Goal: Information Seeking & Learning: Learn about a topic

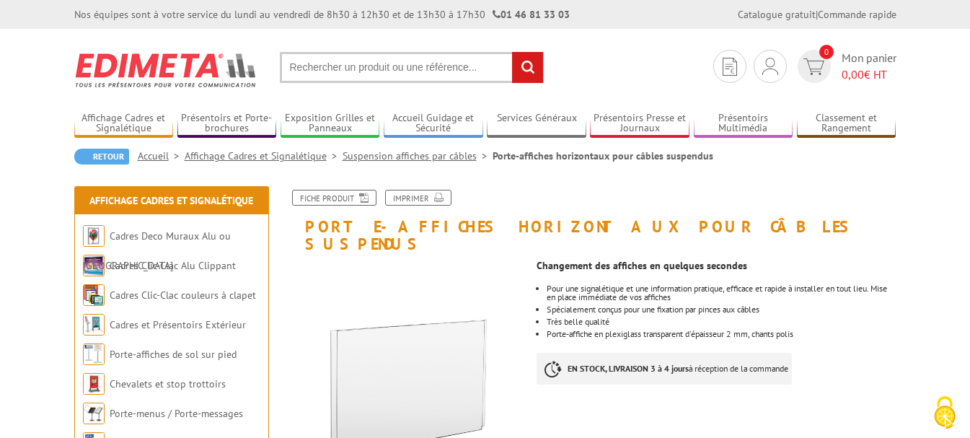
click at [378, 66] on input "text" at bounding box center [412, 67] width 264 height 31
click at [356, 68] on input "text" at bounding box center [412, 67] width 264 height 31
type input "vitrine exterieure"
click at [538, 66] on input "rechercher" at bounding box center [527, 67] width 31 height 31
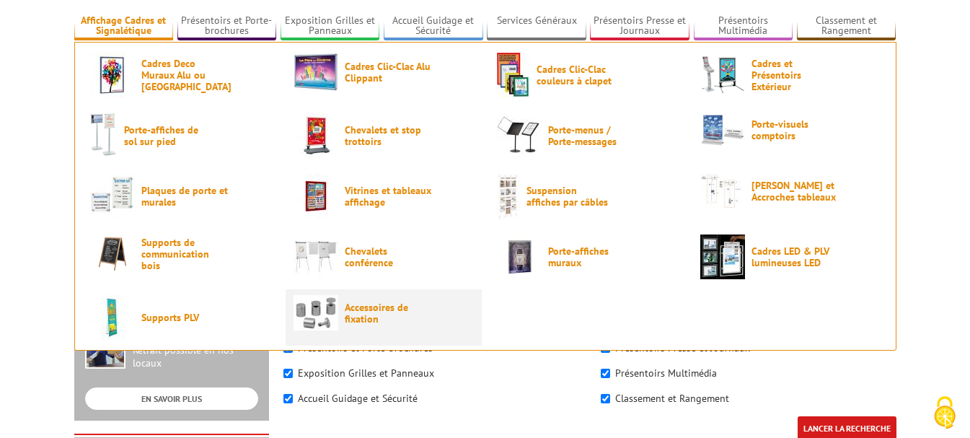
scroll to position [72, 0]
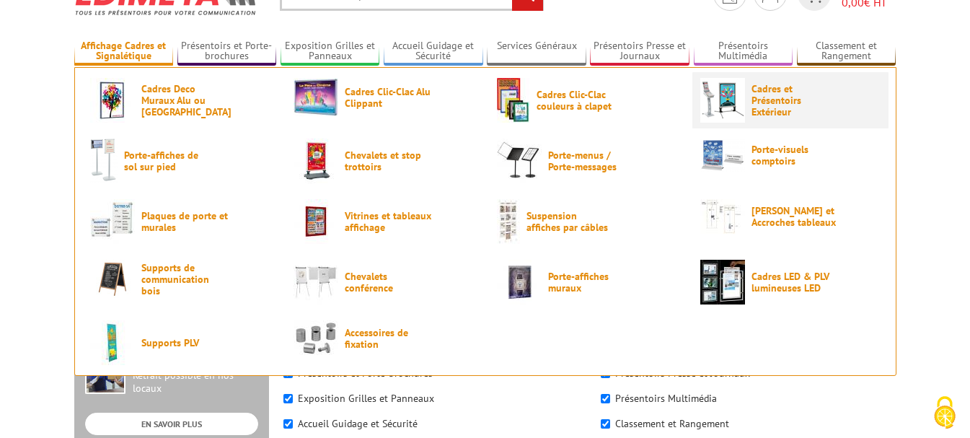
click at [782, 102] on span "Cadres et Présentoirs Extérieur" at bounding box center [794, 100] width 87 height 35
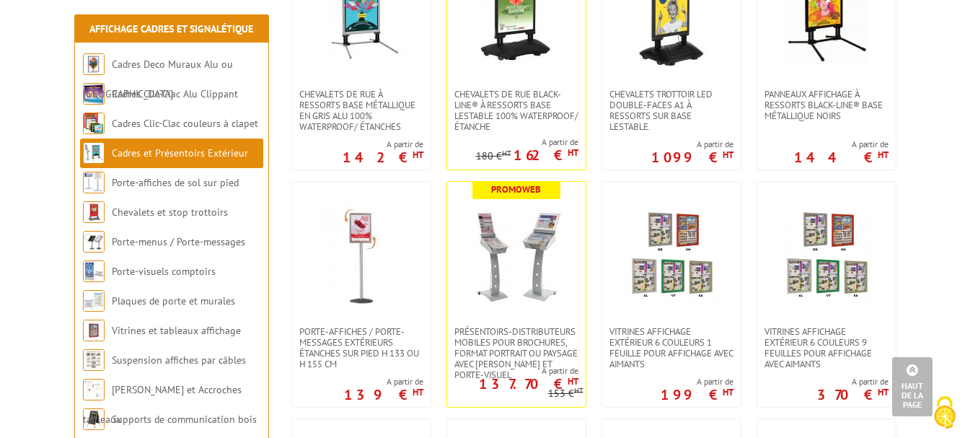
scroll to position [649, 0]
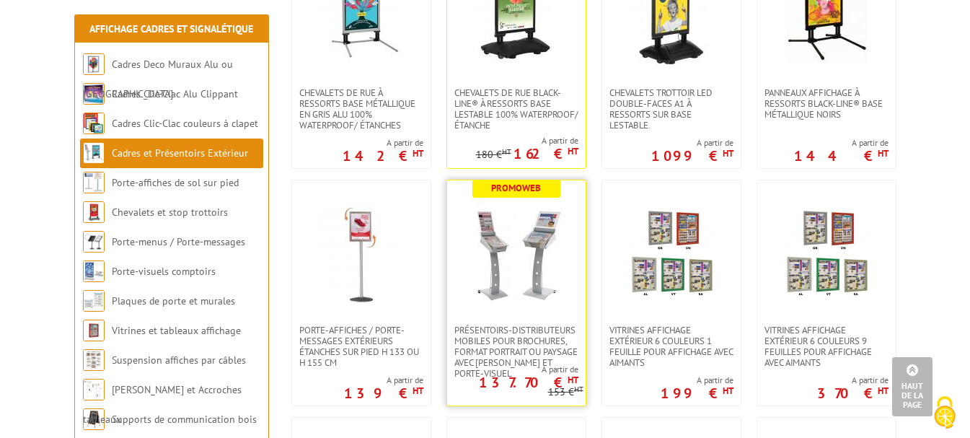
click at [530, 265] on img at bounding box center [516, 252] width 101 height 101
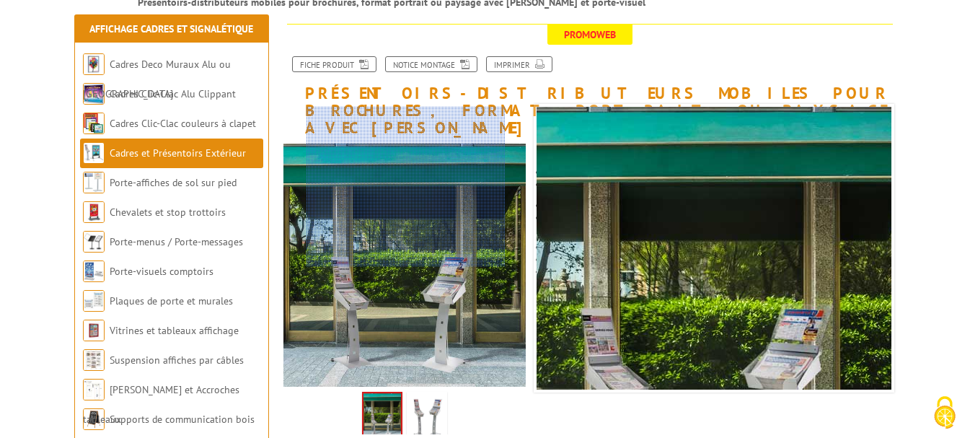
scroll to position [288, 0]
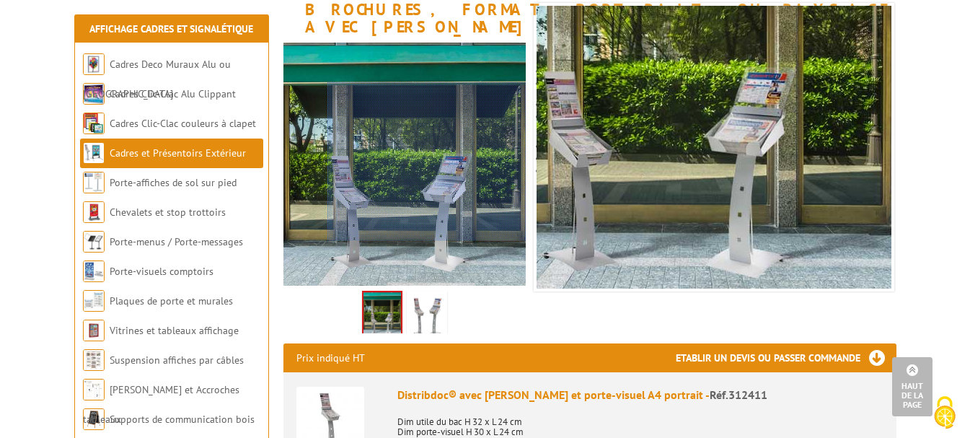
click at [433, 161] on div at bounding box center [426, 161] width 199 height 159
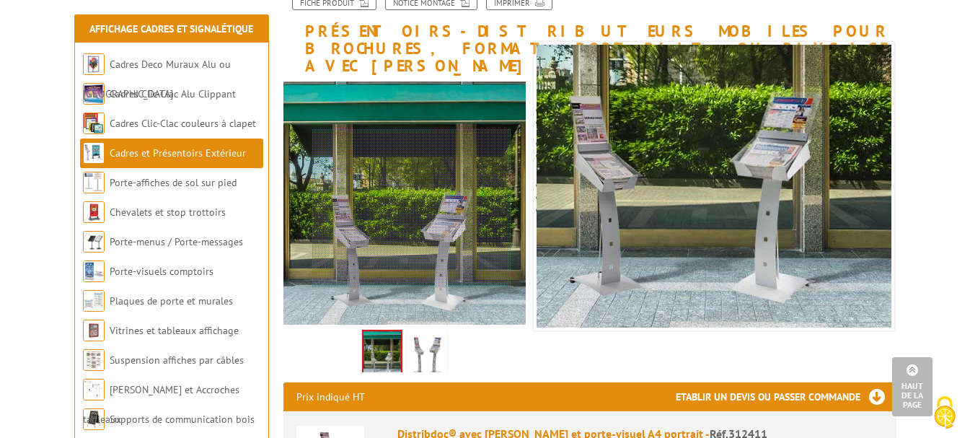
scroll to position [216, 0]
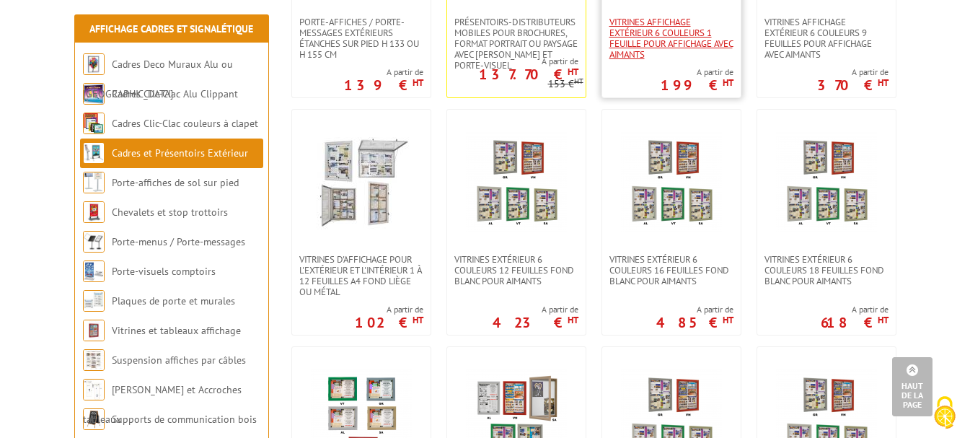
scroll to position [1009, 0]
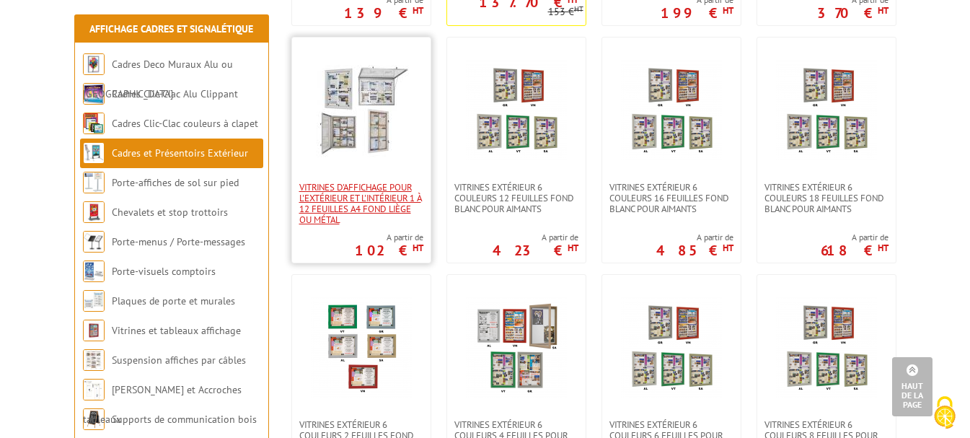
click at [335, 202] on span "Vitrines d'affichage pour l'extérieur et l'intérieur 1 à 12 feuilles A4 fond li…" at bounding box center [361, 203] width 124 height 43
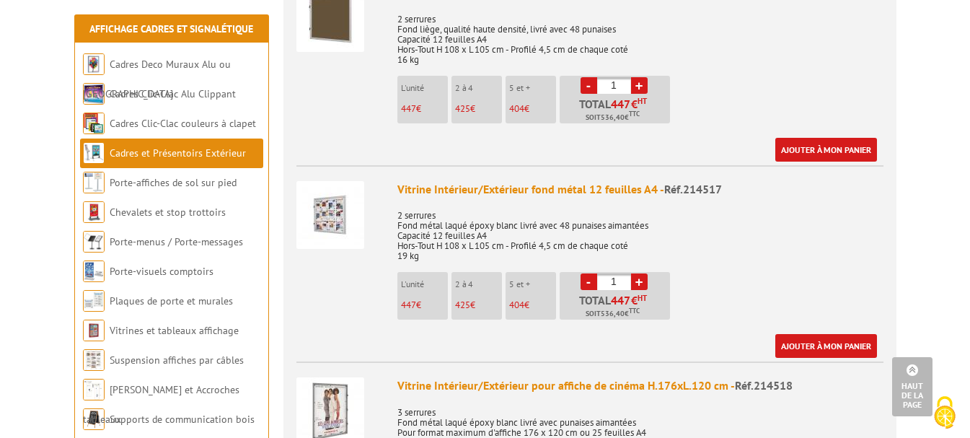
scroll to position [2595, 0]
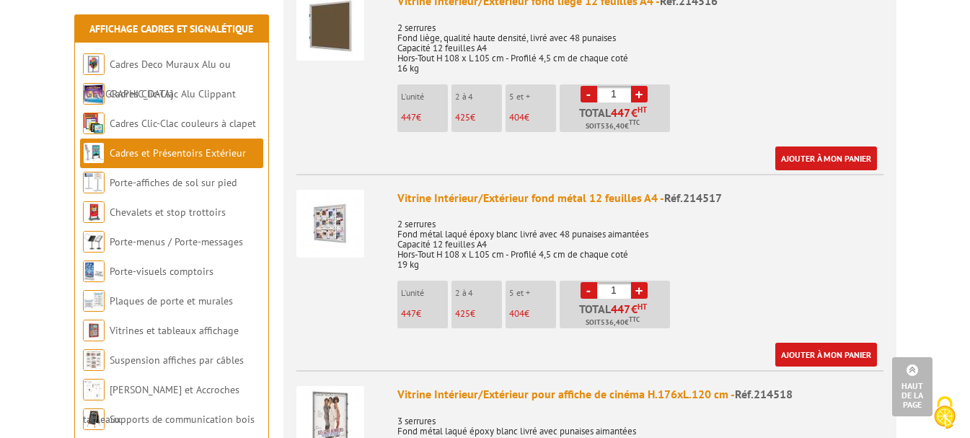
click at [335, 210] on img at bounding box center [330, 224] width 68 height 68
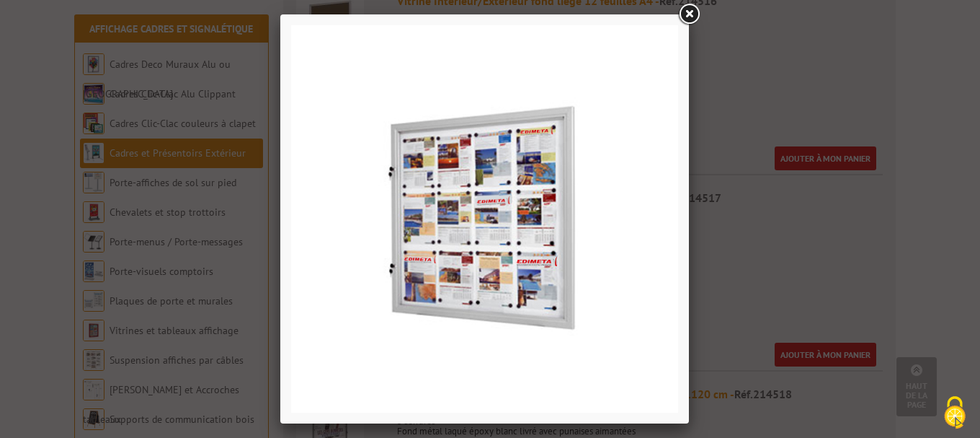
click at [689, 12] on link at bounding box center [689, 14] width 26 height 26
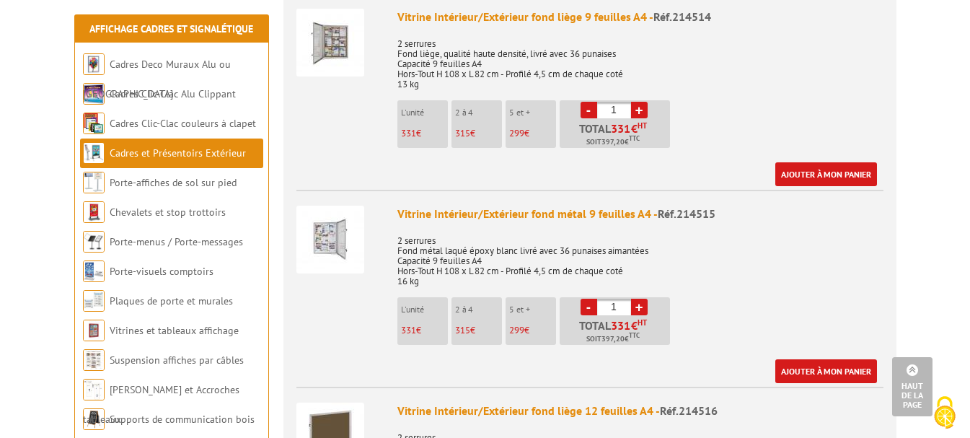
scroll to position [2163, 0]
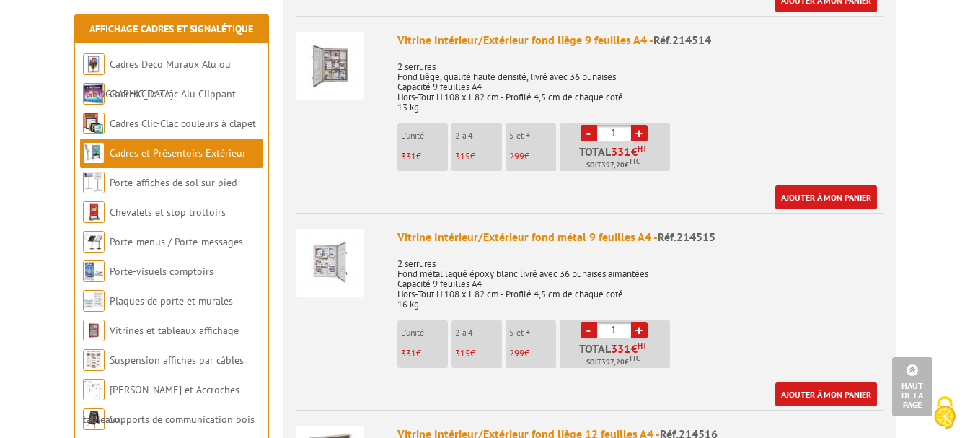
click at [328, 263] on img at bounding box center [330, 263] width 68 height 68
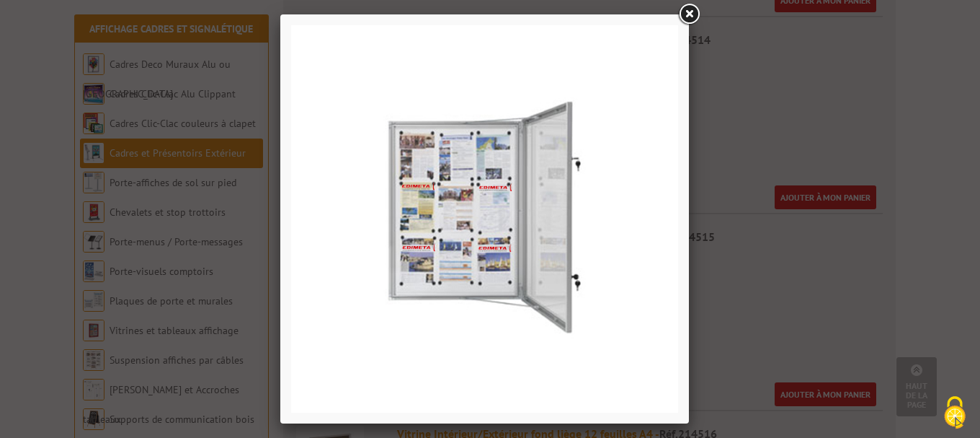
click at [689, 12] on link at bounding box center [689, 14] width 26 height 26
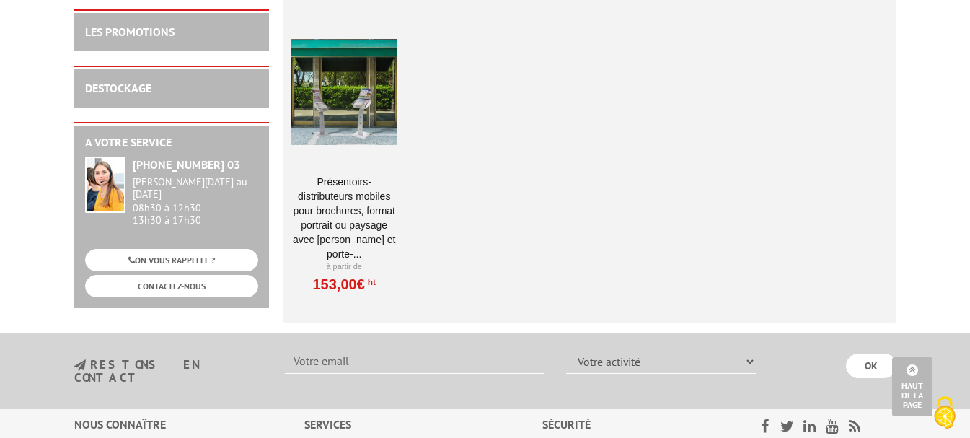
scroll to position [4830, 0]
click at [368, 91] on div at bounding box center [344, 91] width 106 height 144
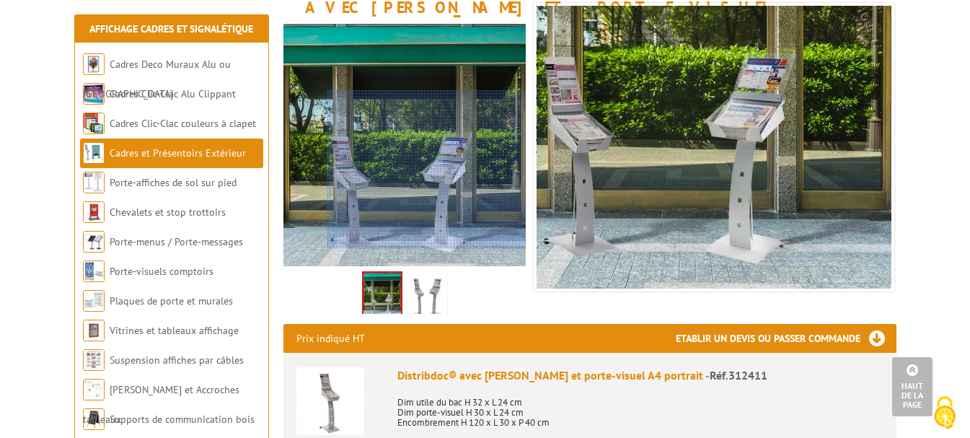
click at [467, 180] on div at bounding box center [426, 169] width 199 height 159
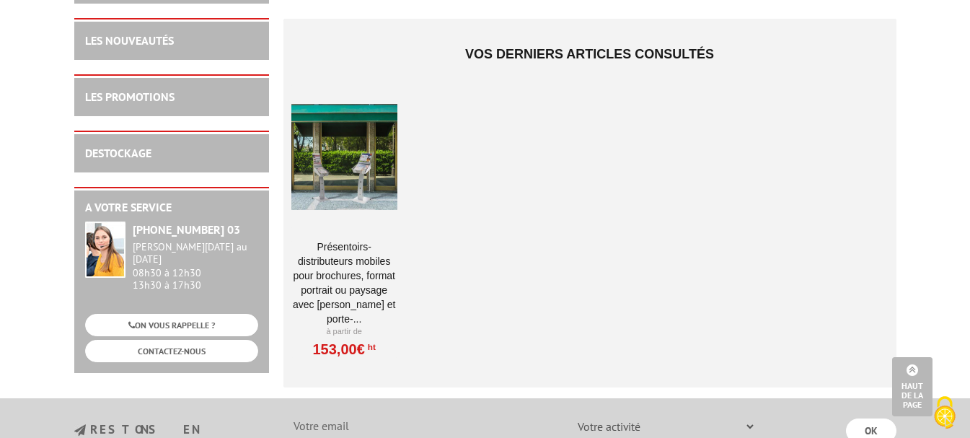
scroll to position [4686, 0]
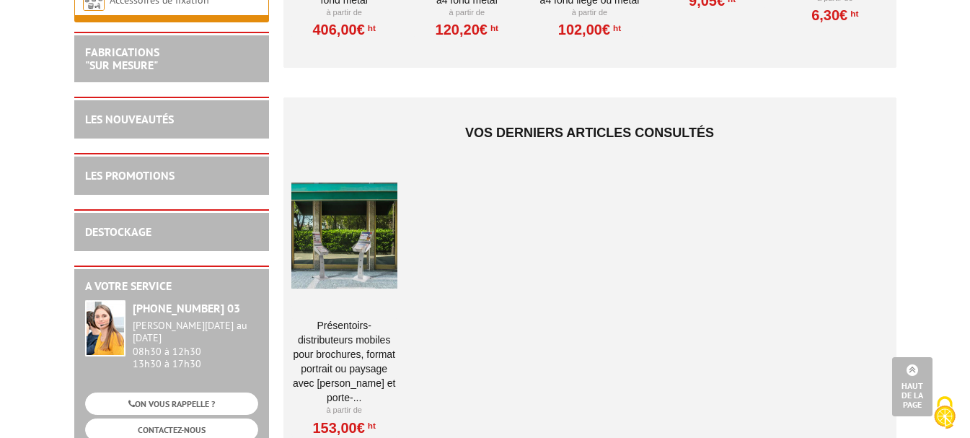
click at [366, 247] on div at bounding box center [344, 235] width 106 height 144
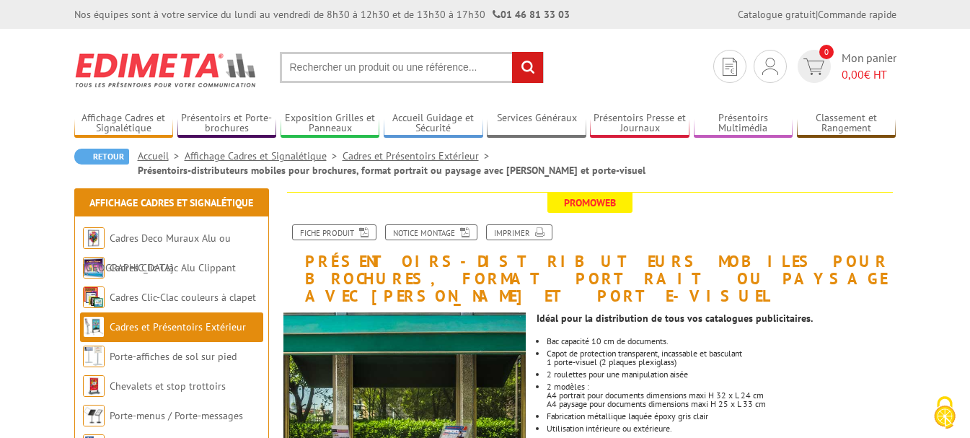
click at [439, 73] on input "text" at bounding box center [412, 67] width 264 height 31
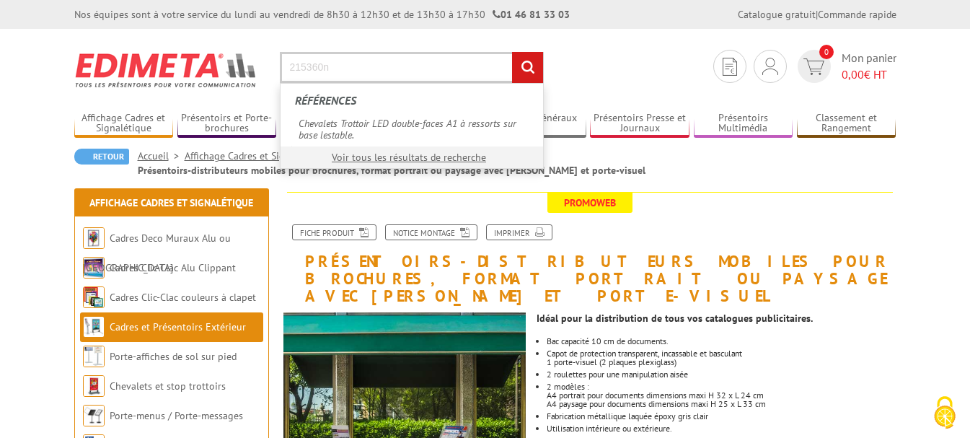
type input "215360n"
click at [512, 52] on input "rechercher" at bounding box center [527, 67] width 31 height 31
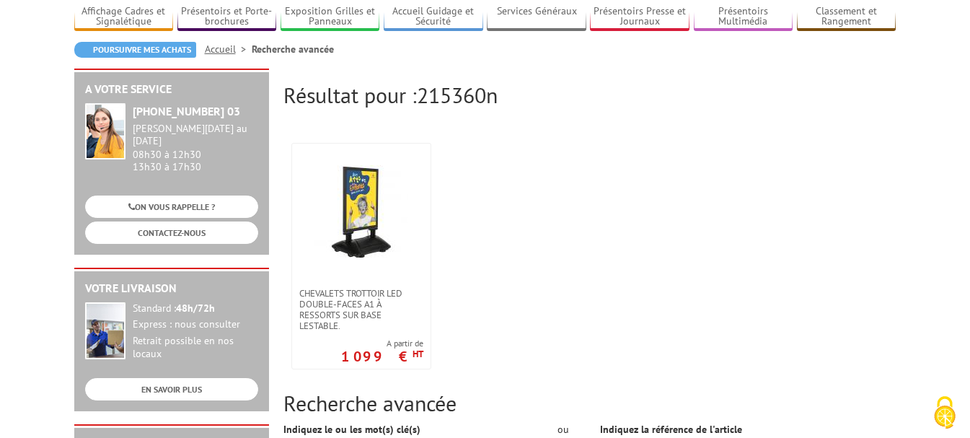
scroll to position [216, 0]
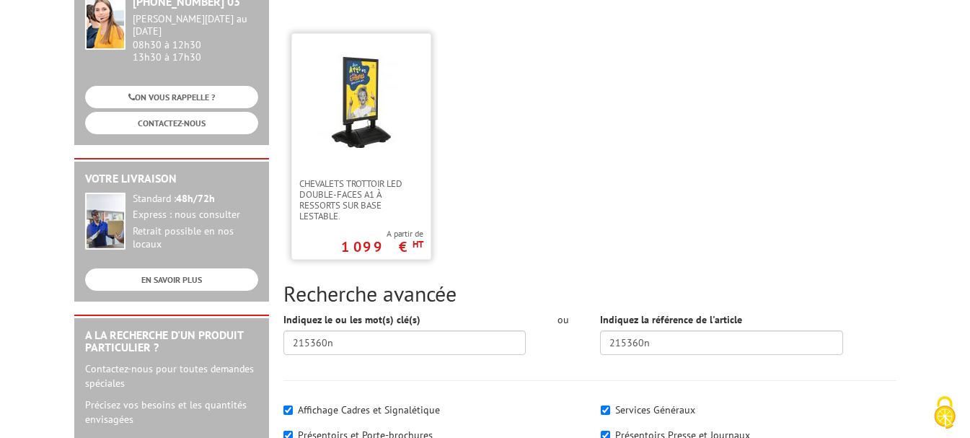
click at [361, 133] on img at bounding box center [361, 103] width 94 height 94
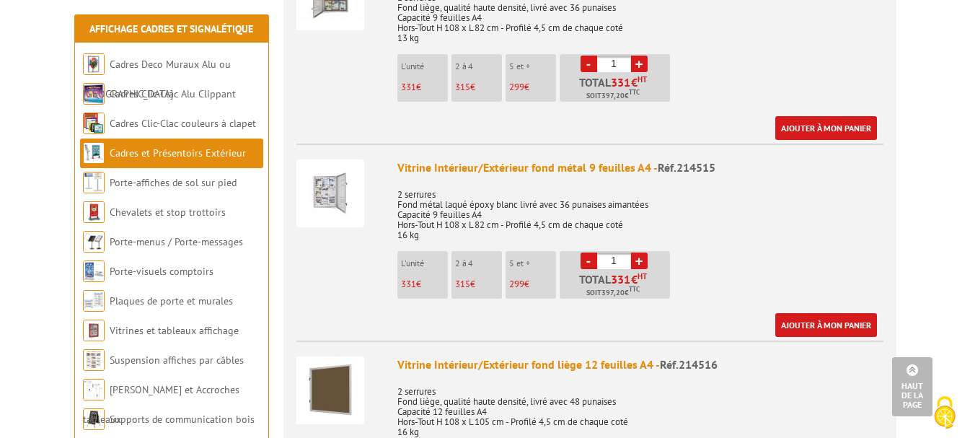
scroll to position [2235, 0]
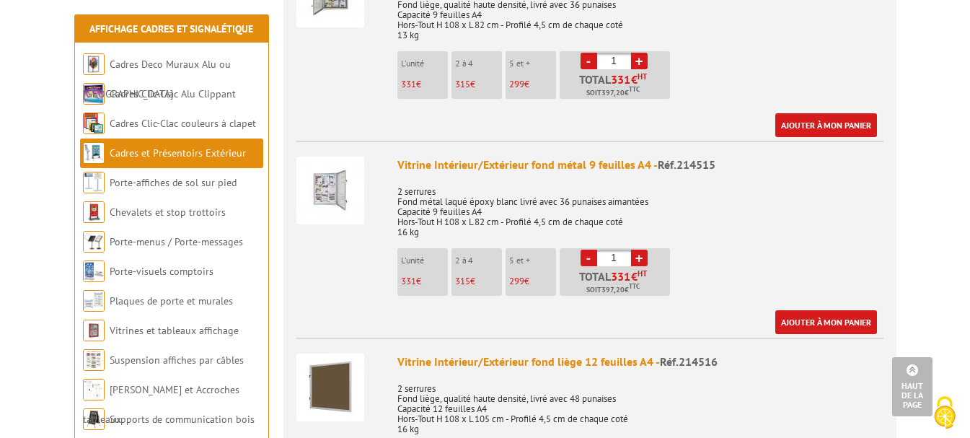
click at [327, 180] on img at bounding box center [330, 190] width 68 height 68
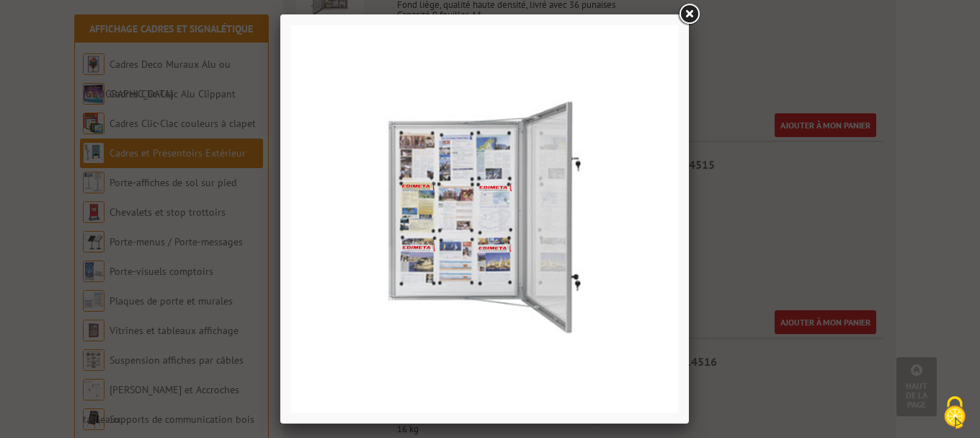
click at [691, 15] on link at bounding box center [689, 14] width 26 height 26
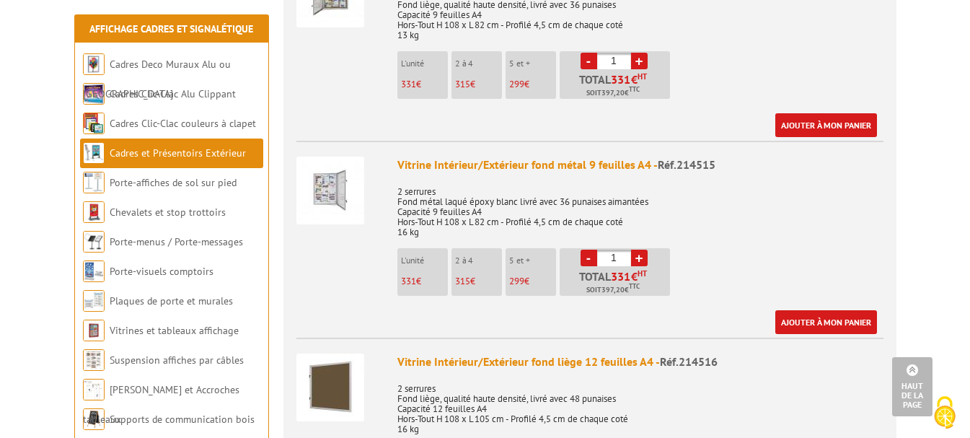
click at [412, 275] on span "331" at bounding box center [408, 281] width 15 height 12
click at [457, 275] on span "315" at bounding box center [462, 281] width 15 height 12
click at [415, 270] on li "L'unité 331 €" at bounding box center [422, 272] width 50 height 48
